Goal: Transaction & Acquisition: Purchase product/service

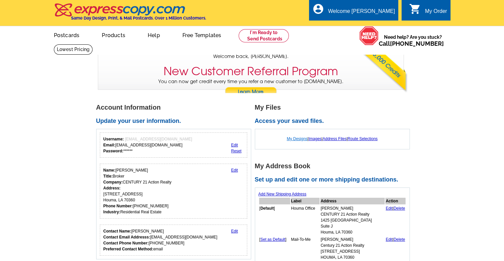
click at [296, 139] on link "My Designs" at bounding box center [297, 138] width 21 height 5
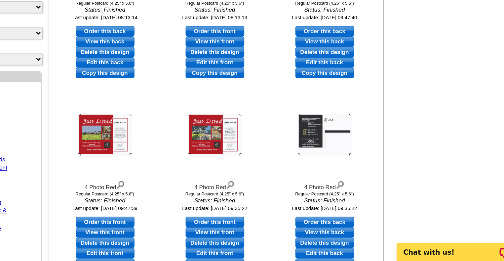
scroll to position [121, 0]
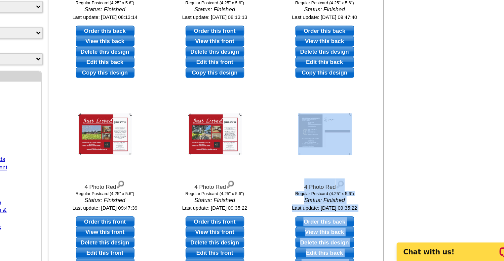
drag, startPoint x: 389, startPoint y: 182, endPoint x: 453, endPoint y: 163, distance: 67.3
click at [453, 163] on main "Need Help? call [PHONE_NUMBER], chat with support, or have our designers make s…" at bounding box center [252, 158] width 504 height 470
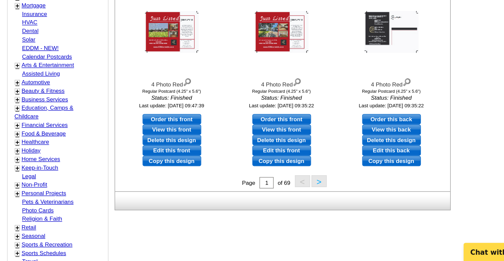
scroll to position [193, 0]
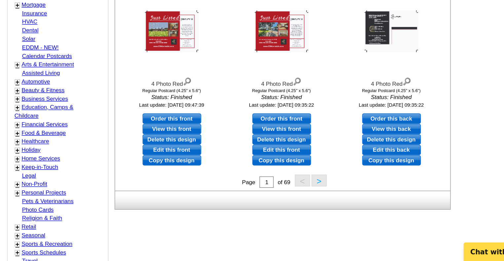
click at [315, 205] on button ">" at bounding box center [314, 204] width 11 height 8
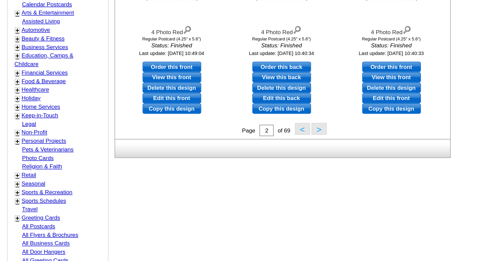
scroll to position [230, 0]
click at [315, 169] on button ">" at bounding box center [314, 167] width 11 height 8
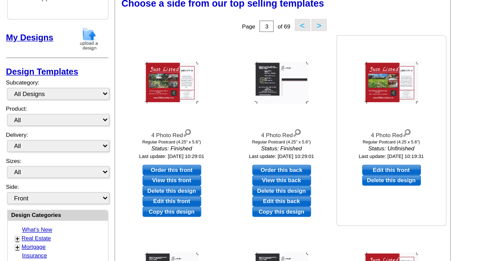
scroll to position [98, 0]
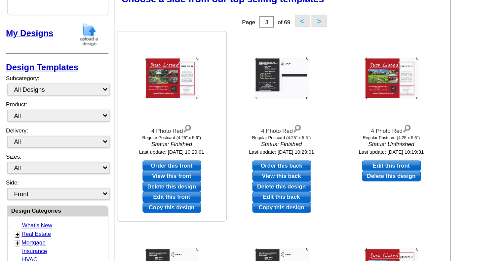
click at [215, 145] on link "Edit this front" at bounding box center [211, 145] width 41 height 7
select select "1"
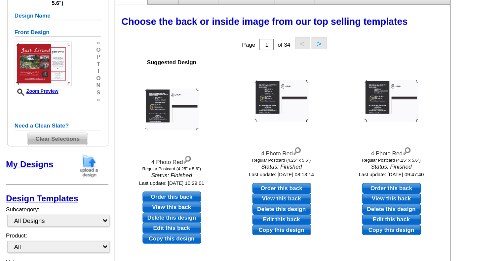
scroll to position [13, 0]
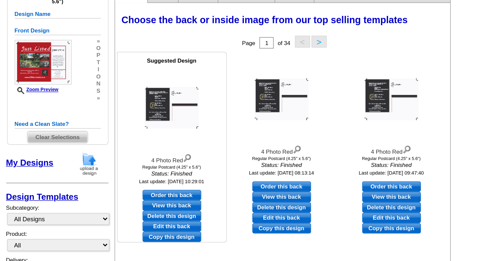
click at [220, 235] on link "Edit this back" at bounding box center [211, 235] width 41 height 7
select select "front"
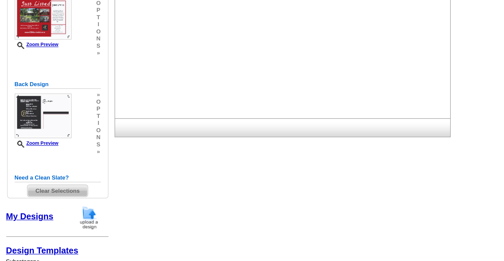
scroll to position [48, 0]
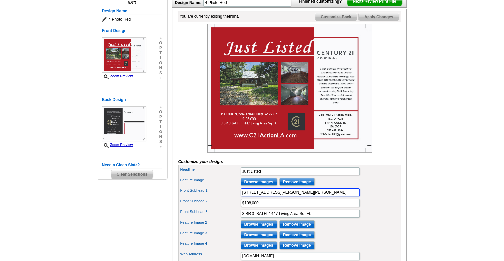
drag, startPoint x: 328, startPoint y: 203, endPoint x: 230, endPoint y: 203, distance: 98.2
click at [230, 197] on div "Front Subhead 1 1431 Mills Highway, Breaux Bridge, LA 70517" at bounding box center [290, 192] width 220 height 11
paste input "2010 W Summers Dr, Abbeville, LA 70510"
type input "2010 W Summers Dr, Abbeville, LA 70510"
click at [268, 207] on input "$108,000" at bounding box center [300, 203] width 119 height 8
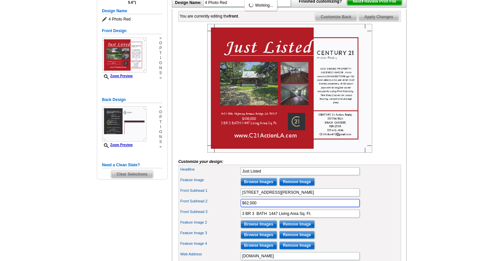
type input "$62,000"
click at [244, 217] on input "3 BR 3 BATH 1447 Living Area Sq. Ft." at bounding box center [300, 213] width 119 height 8
click at [254, 217] on input "2 BR 3 BATH 1447 Living Area Sq. Ft." at bounding box center [300, 213] width 119 height 8
click at [278, 217] on input "2 BR 2 BATH 1447 Living Area Sq. Ft." at bounding box center [300, 213] width 119 height 8
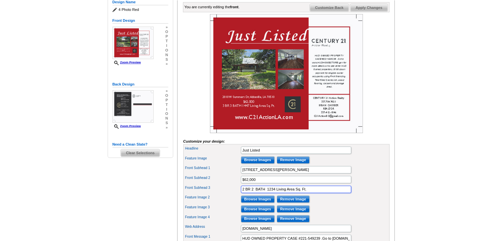
scroll to position [98, 0]
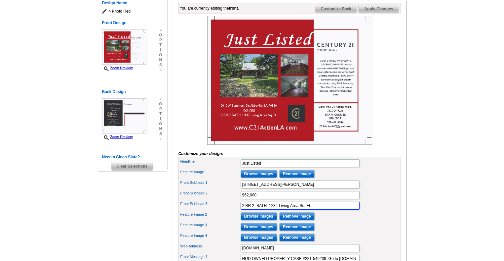
type input "2 BR 2 BATH 1234 Living Area Sq. Ft."
click at [264, 178] on input "Browse Images" at bounding box center [259, 174] width 36 height 8
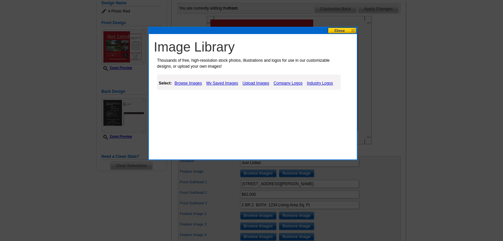
click at [255, 84] on link "Upload Images" at bounding box center [256, 83] width 30 height 8
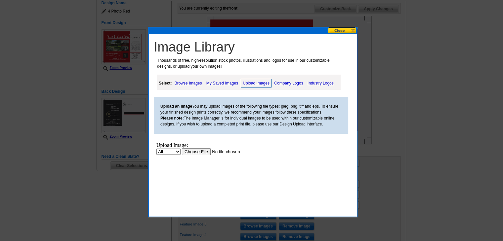
scroll to position [99, 0]
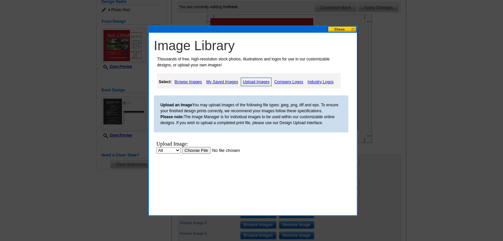
click at [204, 150] on input "file" at bounding box center [224, 150] width 84 height 7
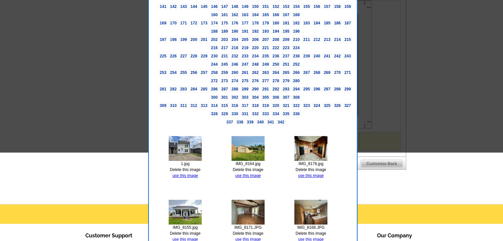
scroll to position [299, 0]
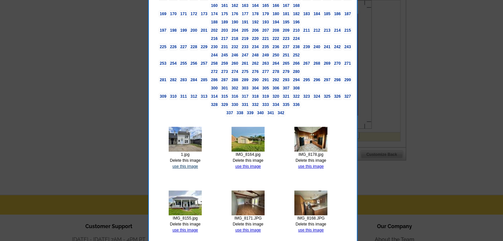
click at [183, 164] on link "use this image" at bounding box center [184, 166] width 25 height 5
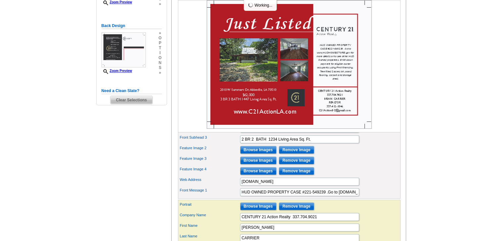
scroll to position [165, 0]
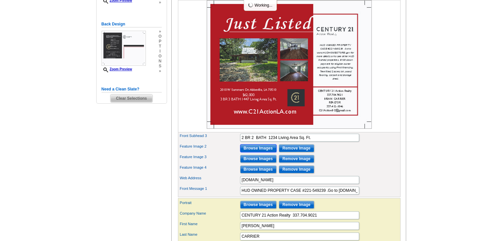
click at [254, 152] on input "Browse Images" at bounding box center [258, 148] width 36 height 8
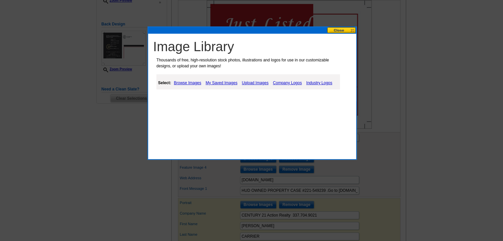
click at [250, 83] on link "Upload Images" at bounding box center [255, 83] width 30 height 8
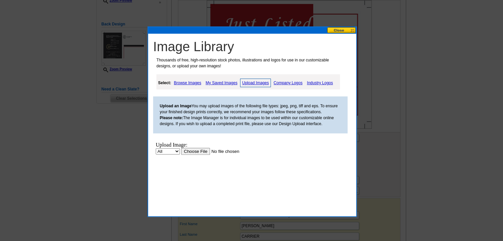
scroll to position [0, 0]
click at [199, 152] on input "file" at bounding box center [223, 151] width 84 height 7
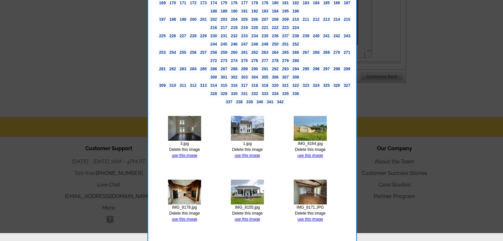
scroll to position [379, 0]
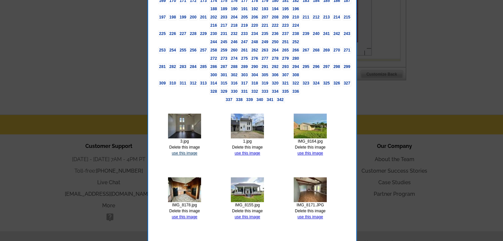
click at [194, 151] on link "use this image" at bounding box center [184, 153] width 25 height 5
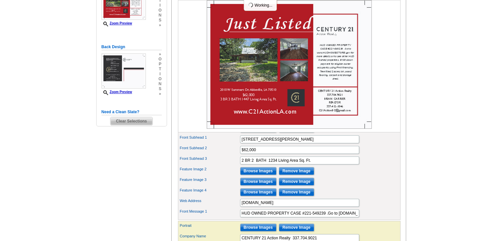
scroll to position [144, 0]
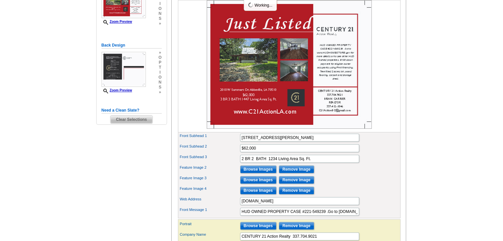
click at [212, 175] on div "Feature Image 2 Browse Images Remove Image" at bounding box center [289, 169] width 220 height 11
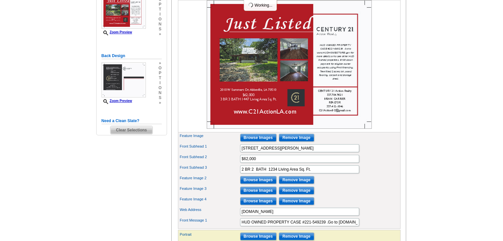
scroll to position [129, 0]
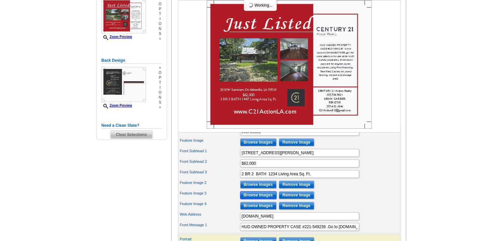
click at [257, 199] on input "Browse Images" at bounding box center [258, 195] width 36 height 8
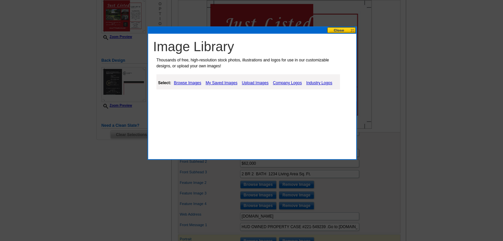
click at [254, 82] on link "Upload Images" at bounding box center [255, 83] width 30 height 8
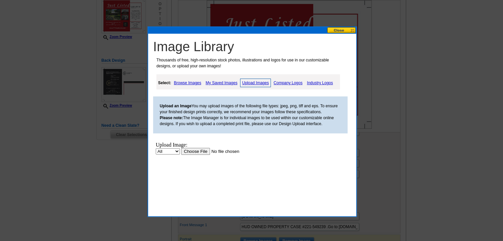
scroll to position [0, 0]
click at [200, 151] on input "file" at bounding box center [223, 151] width 84 height 7
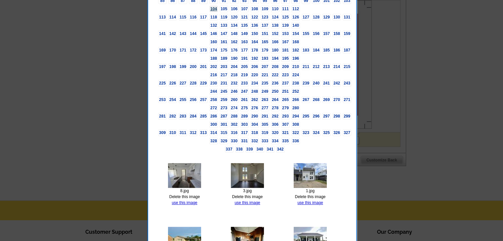
scroll to position [299, 0]
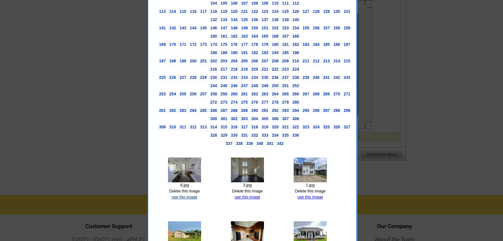
click at [190, 195] on link "use this image" at bounding box center [184, 197] width 25 height 5
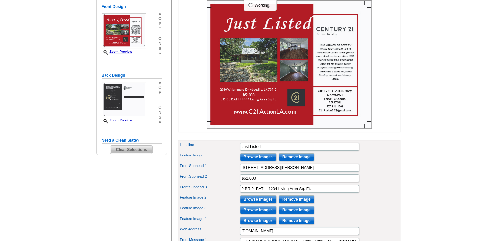
scroll to position [138, 0]
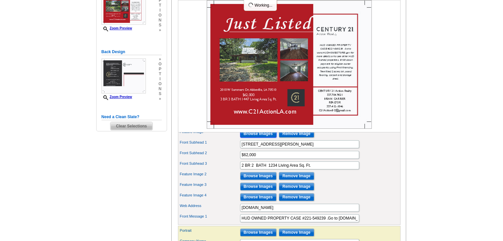
click at [258, 138] on input "Browse Images" at bounding box center [258, 134] width 36 height 8
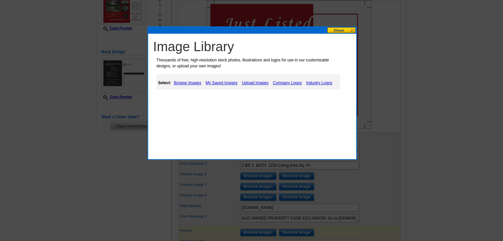
click at [251, 81] on link "Upload Images" at bounding box center [255, 83] width 30 height 8
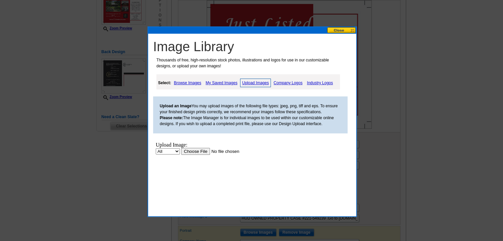
scroll to position [0, 0]
click at [201, 151] on input "file" at bounding box center [223, 151] width 84 height 7
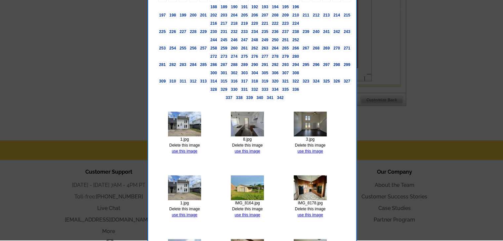
scroll to position [355, 0]
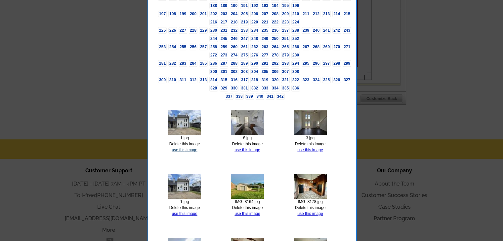
click at [188, 148] on link "use this image" at bounding box center [184, 150] width 25 height 5
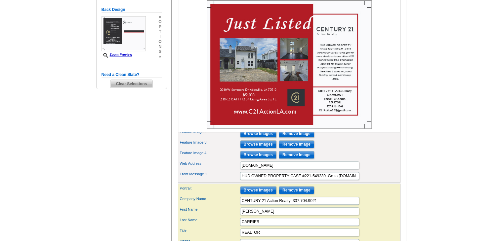
scroll to position [181, 0]
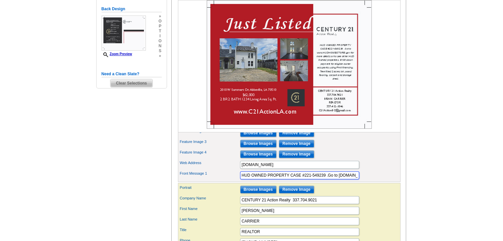
click at [325, 180] on input "HUD OWNED PROPERTY CASE #221-549239 .Go to www.HUDHOMESTORE.gov for more detail…" at bounding box center [299, 176] width 119 height 8
paste input "221-659424"
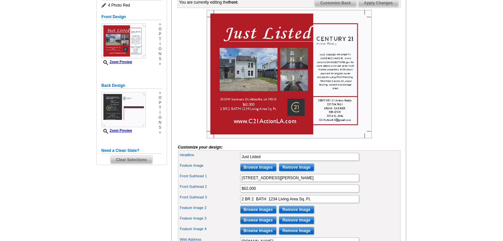
scroll to position [103, 0]
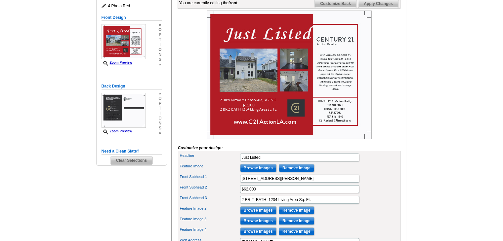
type input "HUD OWNED PROPERTY CASE #221-659424 .Go to www.HUDHOMESTORE.gov for more detail…"
click at [378, 8] on span "Apply Changes" at bounding box center [378, 4] width 40 height 8
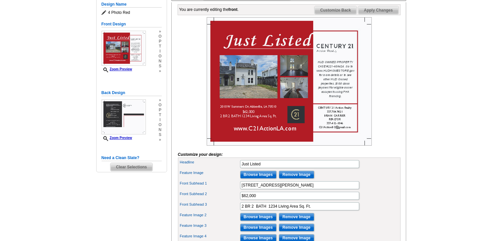
scroll to position [102, 0]
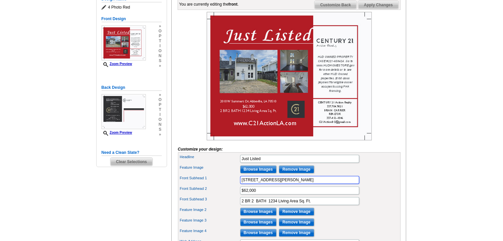
drag, startPoint x: 325, startPoint y: 191, endPoint x: 224, endPoint y: 196, distance: 101.0
click at [224, 196] on div "Headline Just Listed Feature Image Browse Images Remove Image Front Subhead 1 2…" at bounding box center [289, 206] width 223 height 108
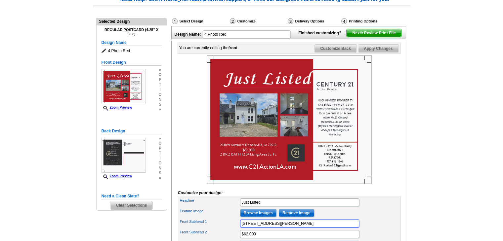
scroll to position [53, 0]
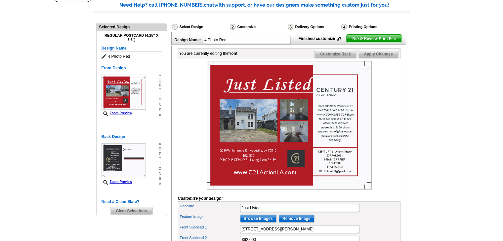
click at [375, 43] on span "Next Review Print File" at bounding box center [373, 39] width 55 height 8
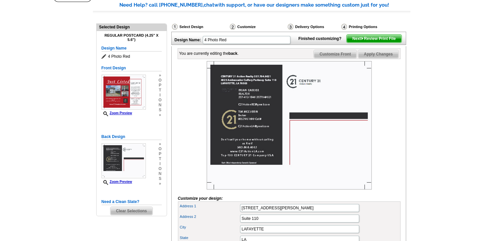
click at [317, 42] on div "Design Name: 4 Photo Red Finished customizing? Next Review Print File" at bounding box center [288, 38] width 235 height 13
click at [373, 58] on span "Apply Changes" at bounding box center [378, 54] width 40 height 8
click at [370, 43] on span "Next Review Print File" at bounding box center [373, 39] width 55 height 8
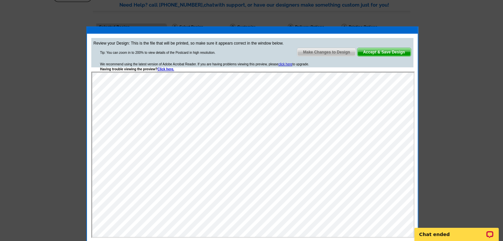
scroll to position [0, 0]
click at [327, 52] on span "Make Changes to Design" at bounding box center [326, 52] width 58 height 8
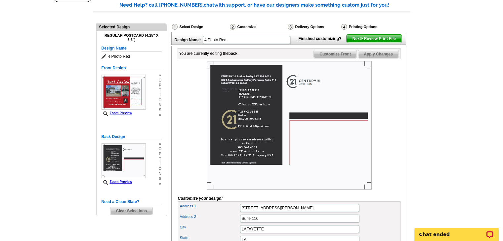
click at [343, 58] on span "Customize Front" at bounding box center [335, 54] width 43 height 8
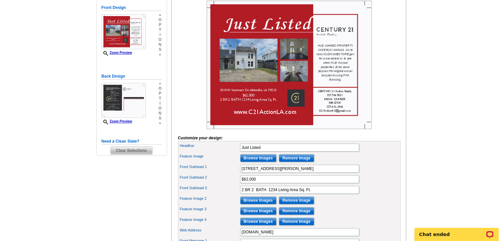
scroll to position [115, 0]
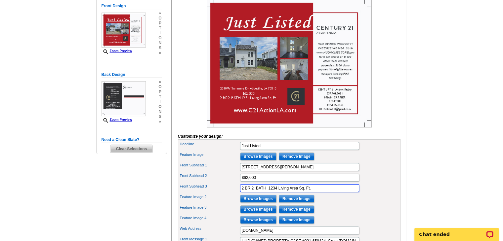
click at [244, 192] on input "2 BR 2 BATH 1234 Living Area Sq. Ft." at bounding box center [299, 188] width 119 height 8
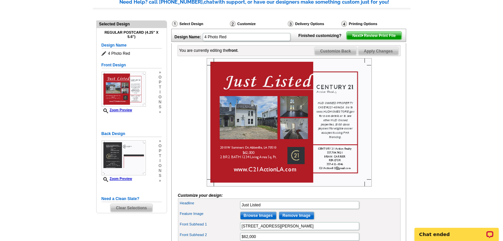
scroll to position [54, 0]
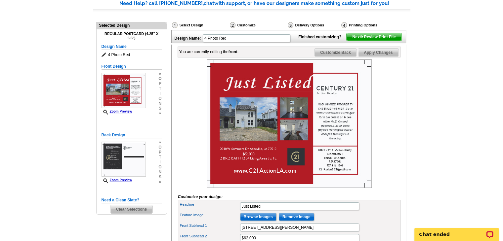
type input "3 BR 2 BATH 1234 Living Area Sq. Ft."
click at [380, 57] on span "Apply Changes" at bounding box center [378, 53] width 40 height 8
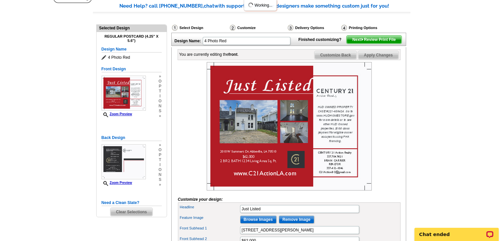
scroll to position [51, 0]
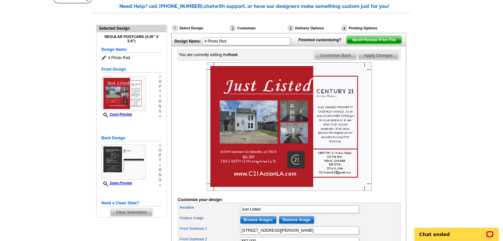
click at [378, 44] on span "Next Review Print File" at bounding box center [373, 40] width 55 height 8
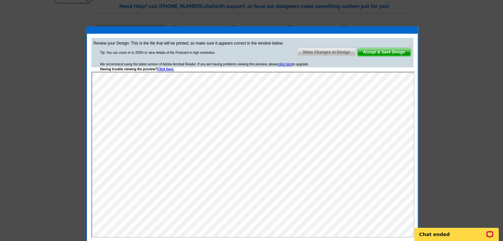
scroll to position [0, 0]
click at [381, 52] on span "Accept & Save Design" at bounding box center [383, 52] width 53 height 8
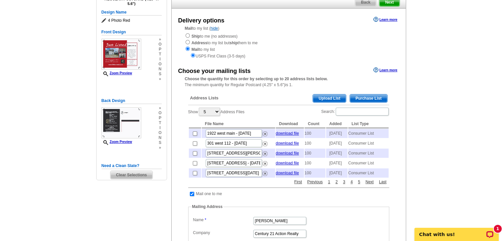
scroll to position [58, 0]
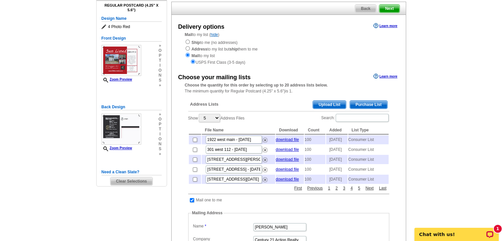
click at [364, 104] on span "Purchase List" at bounding box center [368, 105] width 37 height 8
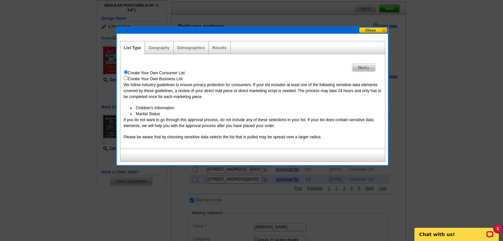
click at [162, 48] on link "Geography" at bounding box center [158, 48] width 21 height 5
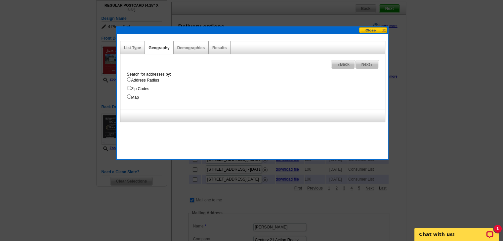
click at [127, 81] on label "Address Radius" at bounding box center [256, 80] width 258 height 6
click at [127, 81] on input "Address Radius" at bounding box center [129, 79] width 4 height 4
radio input "true"
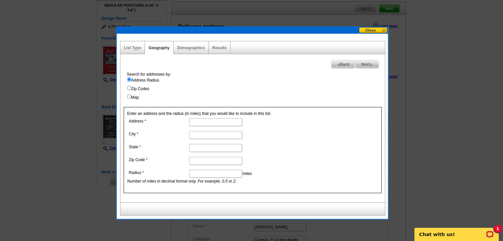
click at [196, 121] on input "Address" at bounding box center [215, 122] width 53 height 8
paste input "2010 W Summers Dr, Abbeville, LA 70510"
drag, startPoint x: 205, startPoint y: 124, endPoint x: 256, endPoint y: 126, distance: 51.0
click at [256, 126] on dd "2010 W Summers Dr, Abbeville, LA 70510" at bounding box center [215, 122] width 176 height 10
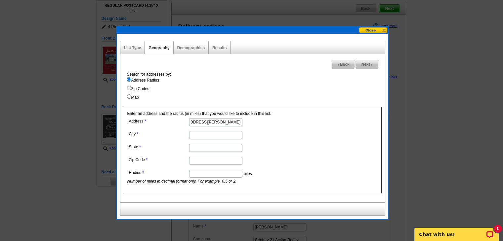
type input "2010 W Summers Dr, Abbeville, LA 70510"
click at [231, 135] on input "City" at bounding box center [215, 135] width 53 height 8
paste input "Abbeville, LA 70510"
type input "Abbeville"
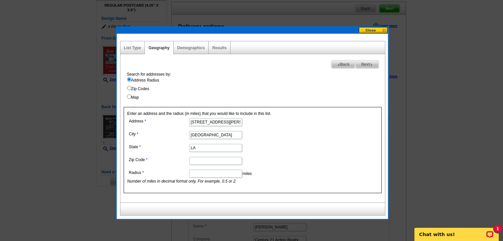
type input "LA"
paste input "Abbeville, LA 70510"
click at [216, 160] on input "Abbeville, LA 70510" at bounding box center [215, 161] width 53 height 8
type input "70510"
click at [226, 122] on input "2010 W Summers Dr, Abbeville, LA 70510" at bounding box center [215, 122] width 53 height 8
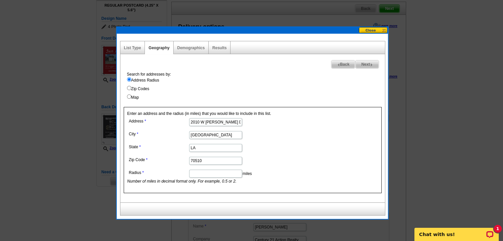
type input "2010 W Summers Dr"
click at [215, 172] on input "Radius" at bounding box center [215, 174] width 53 height 8
type input "0.5"
click at [221, 48] on link "Results" at bounding box center [219, 48] width 14 height 5
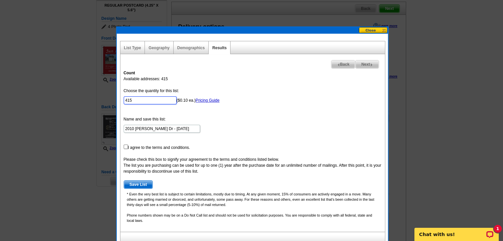
drag, startPoint x: 149, startPoint y: 101, endPoint x: 97, endPoint y: 100, distance: 52.9
type input "10"
click at [126, 145] on input "checkbox" at bounding box center [126, 147] width 4 height 4
checkbox input "true"
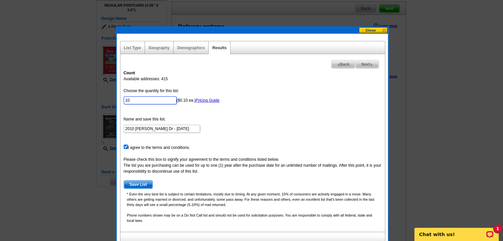
click at [140, 102] on input "10" at bounding box center [150, 101] width 53 height 8
type input "100"
click at [258, 130] on form "Choose the quantity for this list: 100 ($0.10 ea.) Pricing Guide Name and save …" at bounding box center [253, 138] width 258 height 101
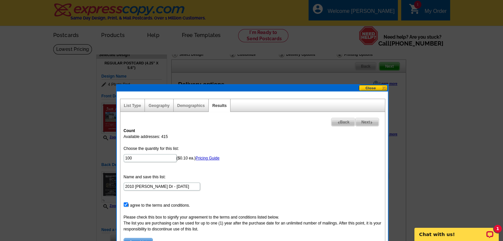
scroll to position [76, 0]
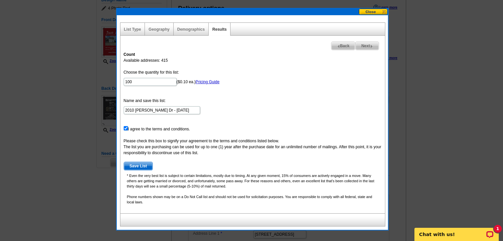
click at [366, 45] on span "Next" at bounding box center [366, 46] width 23 height 8
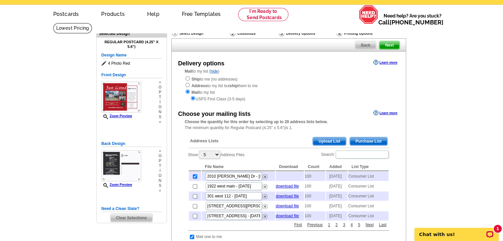
scroll to position [20, 0]
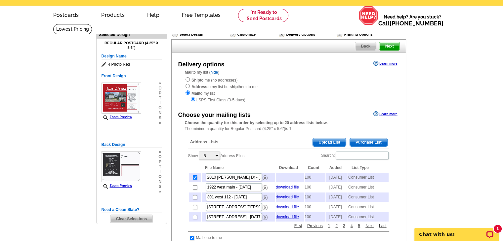
click at [387, 45] on span "Next" at bounding box center [389, 46] width 20 height 8
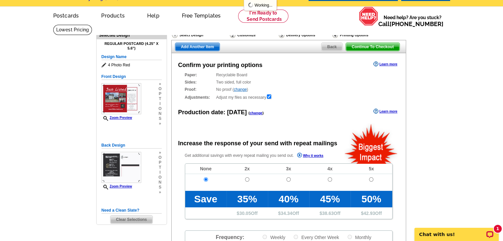
scroll to position [20, 0]
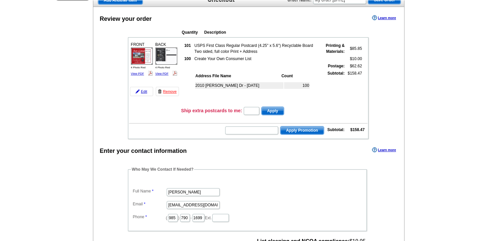
scroll to position [59, 0]
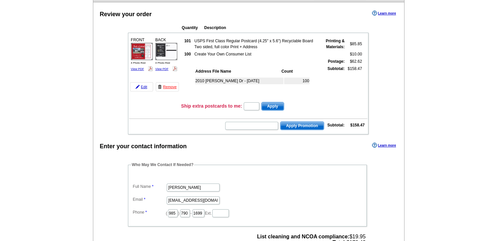
click at [137, 132] on td at bounding box center [248, 133] width 238 height 2
click at [130, 173] on fieldset "Who May We Contact If Needed? Full Name [PERSON_NAME] Email [EMAIL_ADDRESS][DOM…" at bounding box center [247, 194] width 239 height 65
click at [131, 175] on dt at bounding box center [247, 177] width 232 height 6
click at [137, 132] on td at bounding box center [248, 133] width 238 height 2
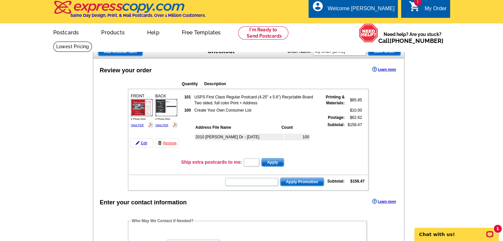
scroll to position [0, 0]
click at [249, 181] on input "text" at bounding box center [251, 182] width 53 height 8
type input "CHAT20"
click at [307, 181] on span "Apply Promotion" at bounding box center [301, 182] width 43 height 8
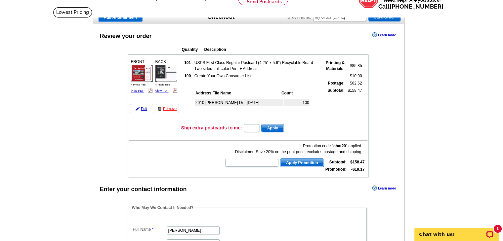
scroll to position [50, 0]
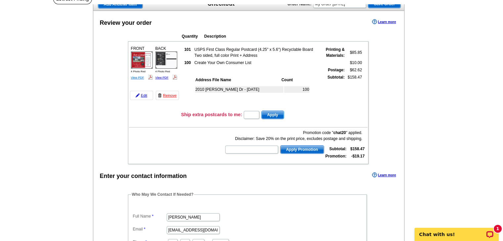
click at [138, 77] on link "View PDF" at bounding box center [137, 77] width 13 height 3
click at [161, 76] on link "View PDF" at bounding box center [161, 77] width 13 height 3
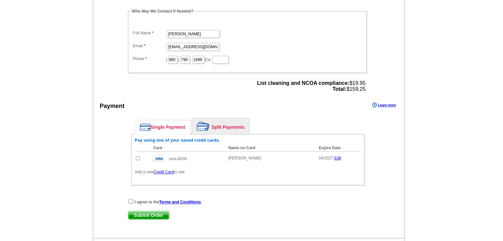
scroll to position [237, 0]
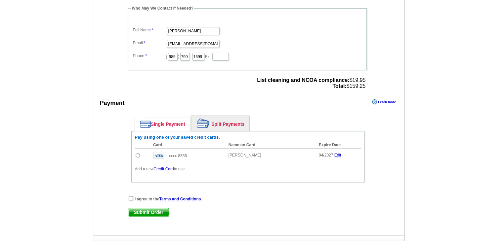
click at [138, 153] on input "radio" at bounding box center [138, 155] width 4 height 4
radio input "true"
click at [131, 196] on input "checkbox" at bounding box center [131, 198] width 4 height 4
checkbox input "true"
click at [154, 209] on span "Submit Order" at bounding box center [148, 213] width 41 height 8
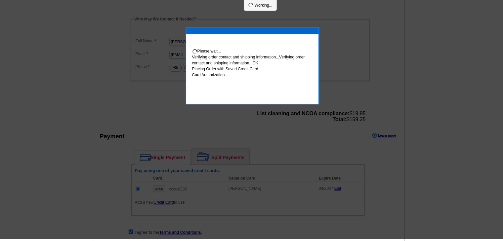
scroll to position [234, 0]
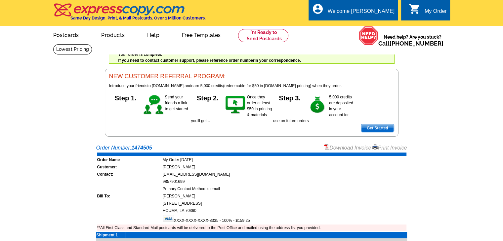
click at [347, 147] on link "Download Invoice" at bounding box center [347, 148] width 47 height 6
